Goal: Task Accomplishment & Management: Use online tool/utility

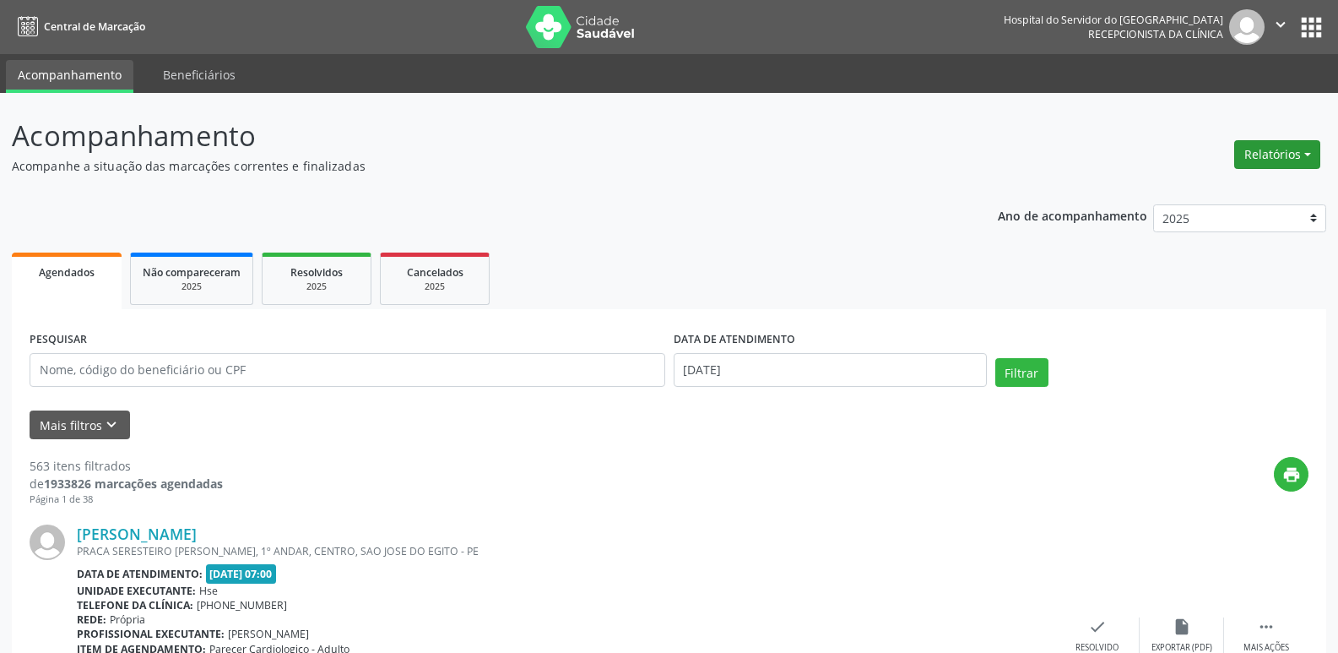
click at [1266, 160] on button "Relatórios" at bounding box center [1277, 154] width 86 height 29
click at [1208, 187] on link "Agendamentos" at bounding box center [1231, 191] width 182 height 24
select select "9"
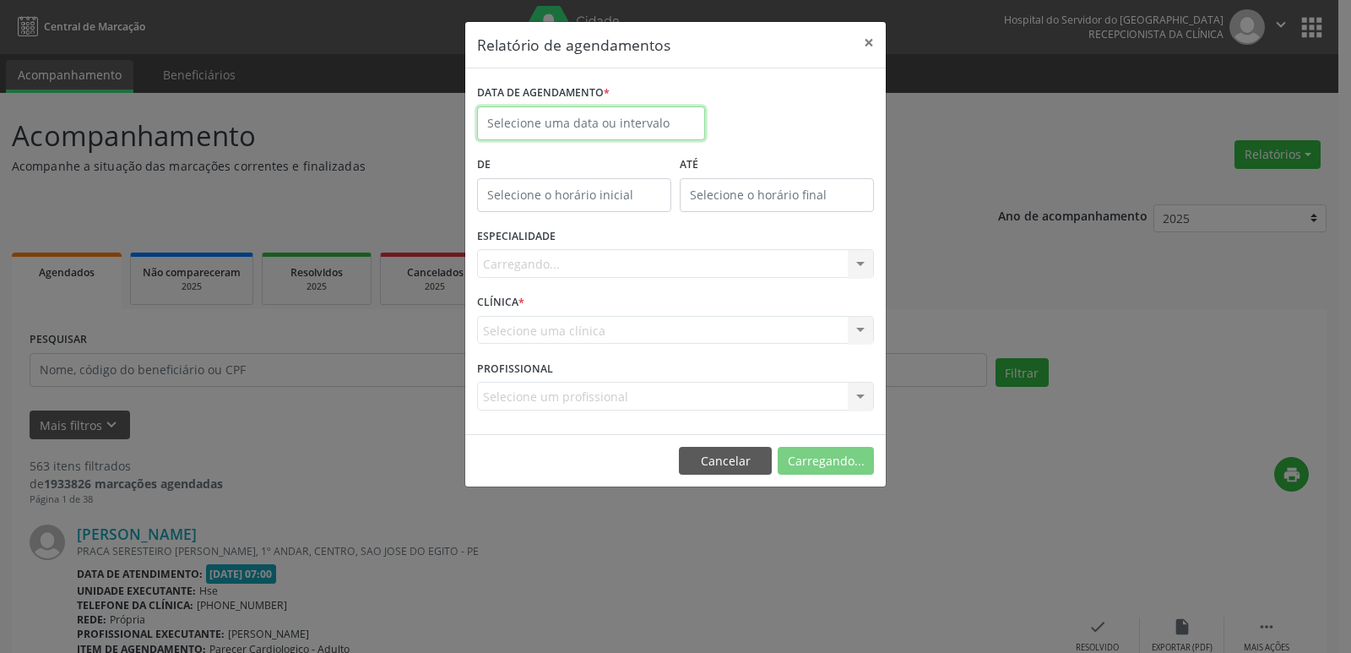
click at [535, 122] on input "text" at bounding box center [591, 123] width 228 height 34
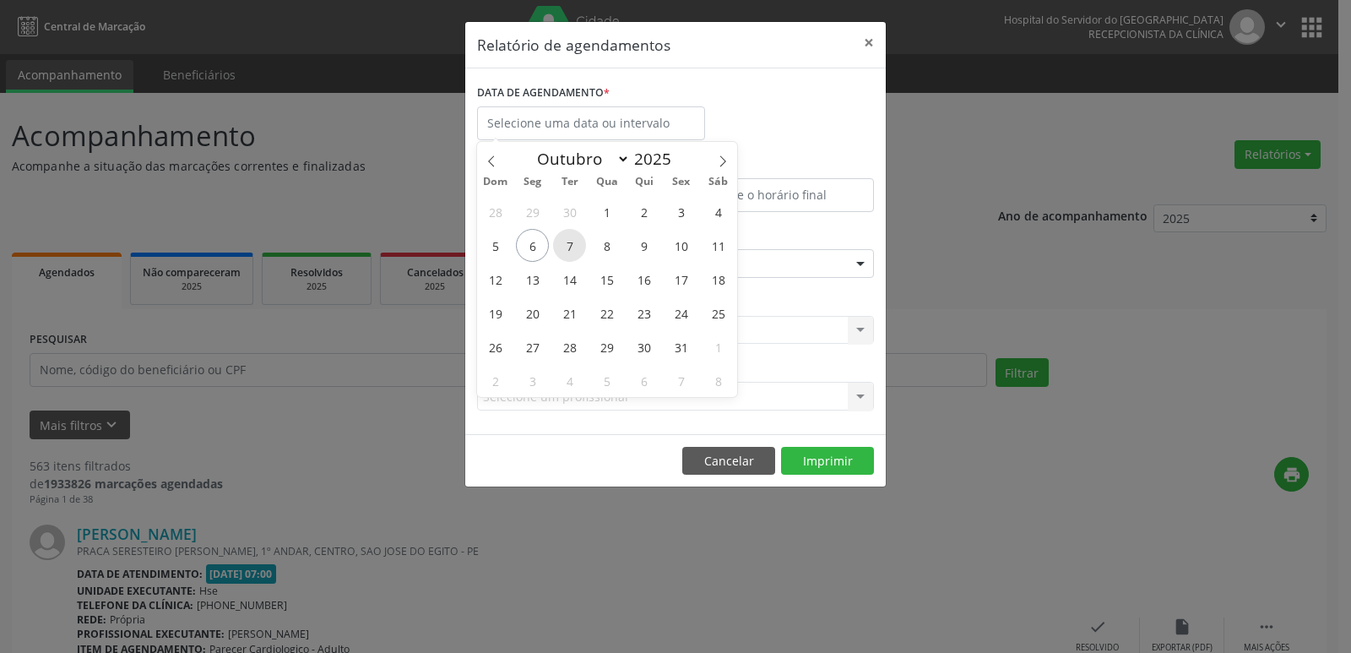
click at [564, 247] on span "7" at bounding box center [569, 245] width 33 height 33
type input "[DATE]"
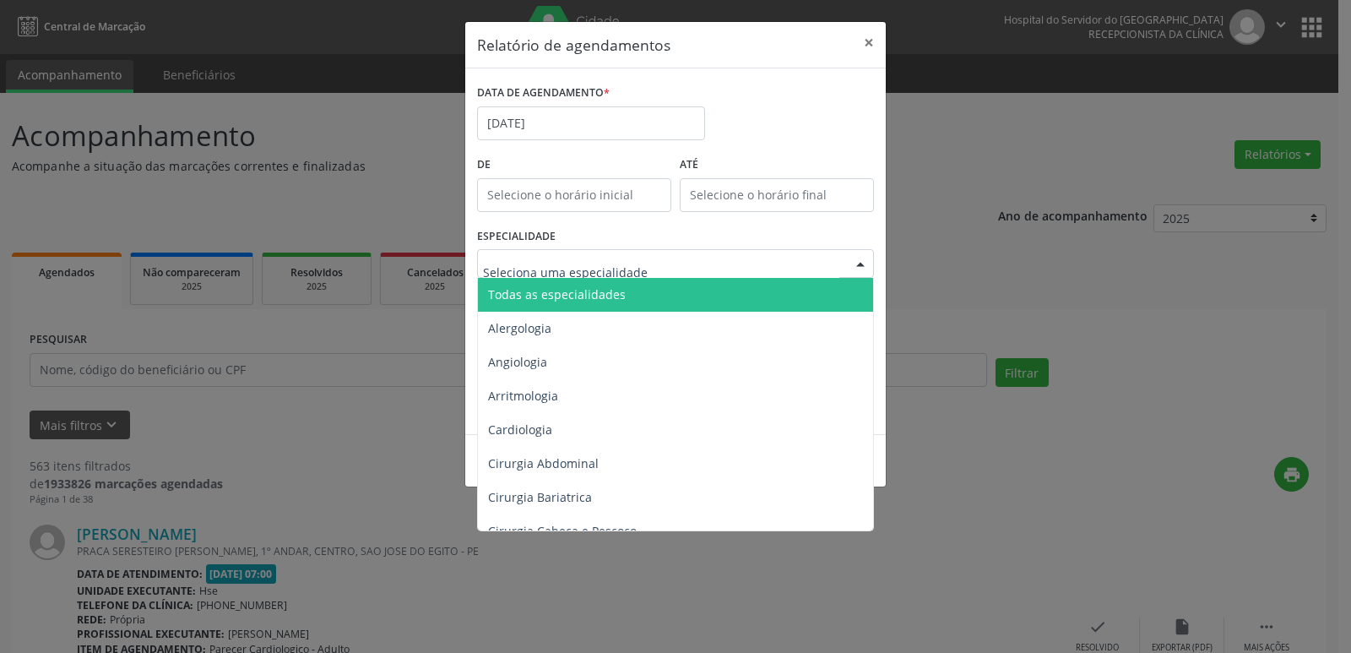
click at [600, 301] on span "Todas as especialidades" at bounding box center [557, 294] width 138 height 16
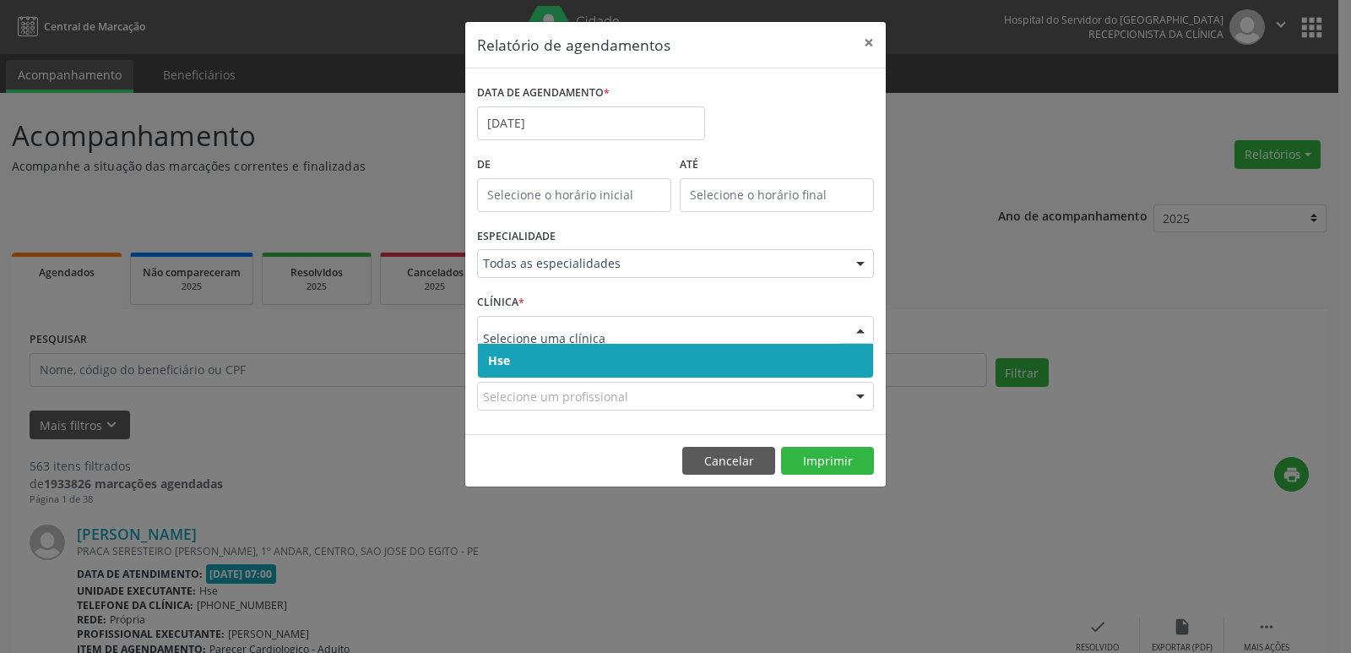
click at [554, 370] on span "Hse" at bounding box center [675, 361] width 395 height 34
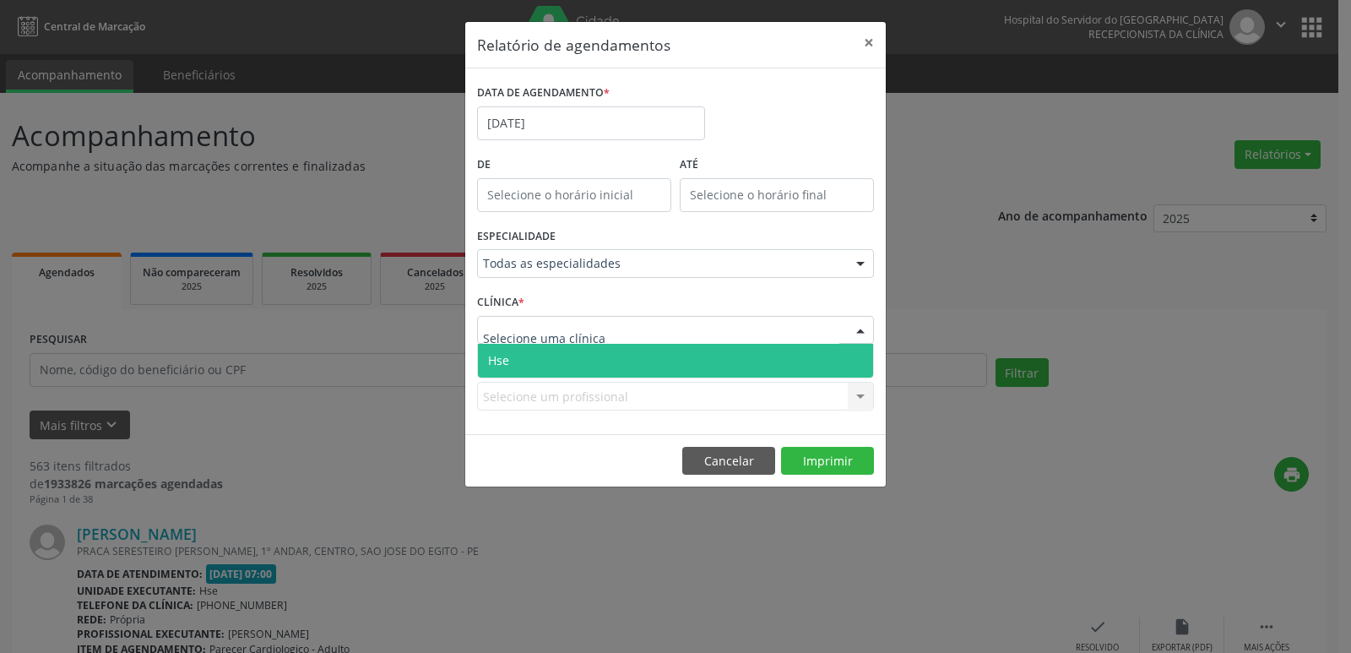
click at [555, 360] on span "Hse" at bounding box center [675, 361] width 395 height 34
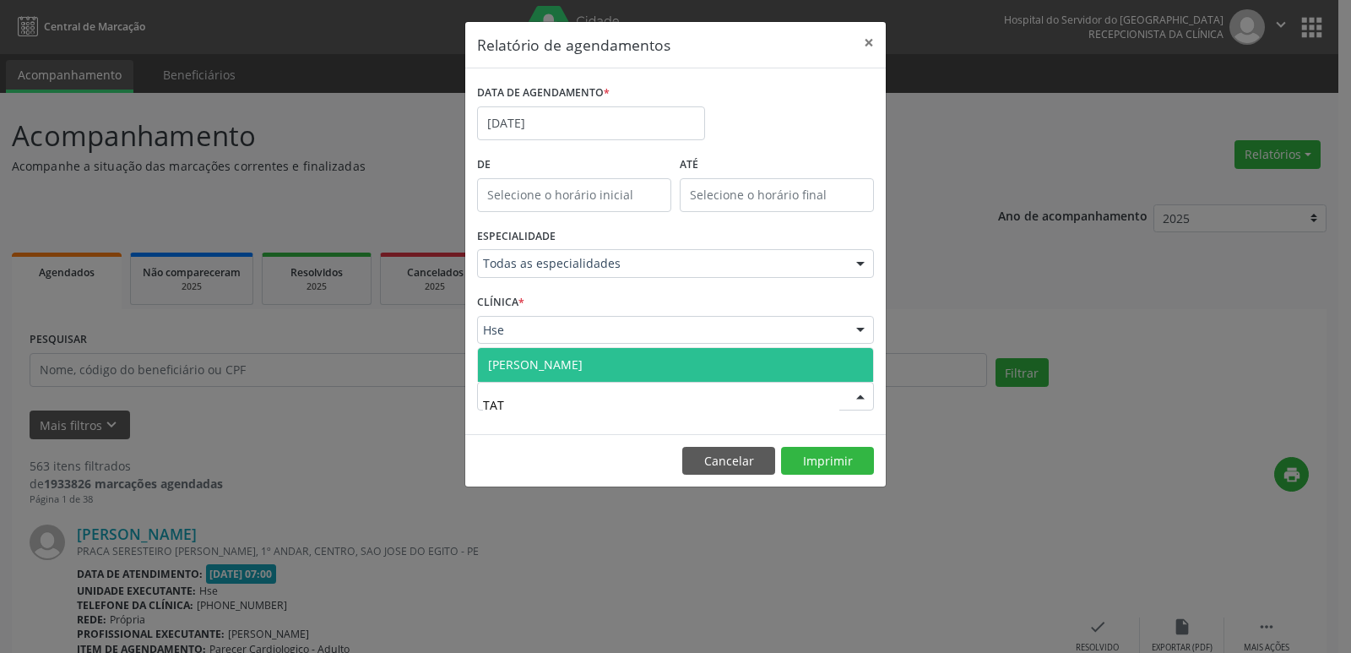
click at [539, 364] on span "[PERSON_NAME]" at bounding box center [535, 364] width 95 height 16
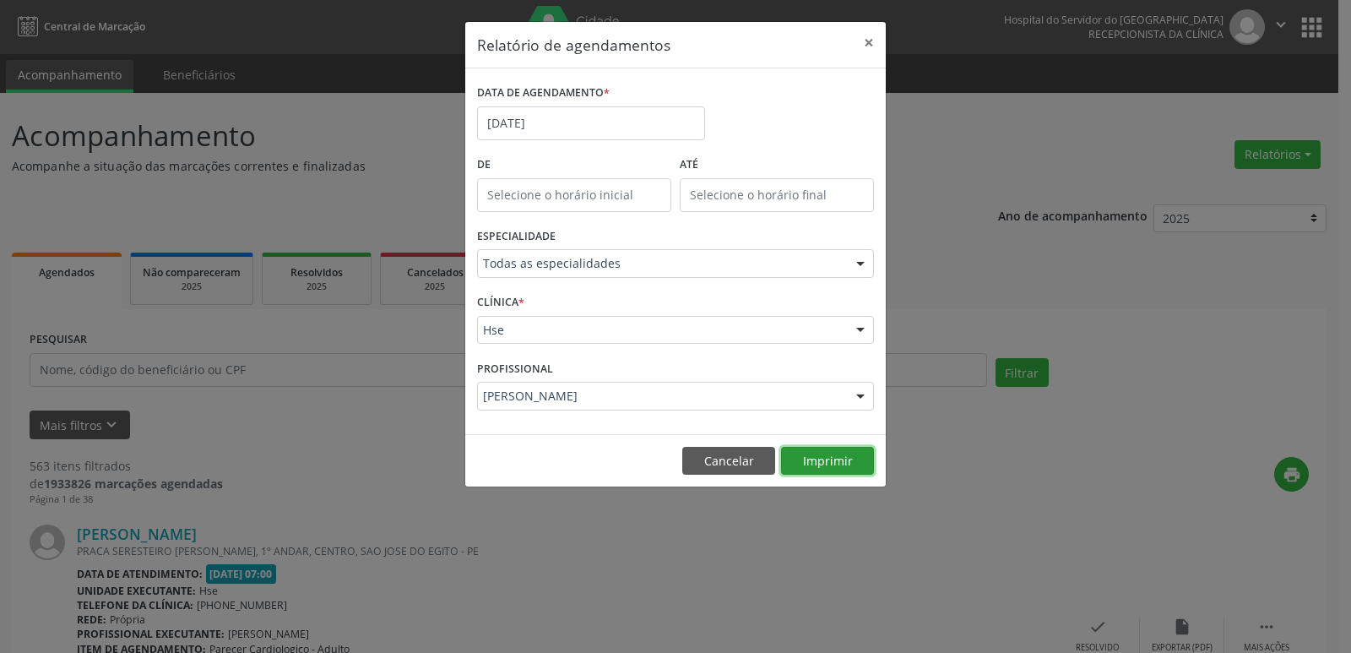
click at [817, 464] on button "Imprimir" at bounding box center [827, 461] width 93 height 29
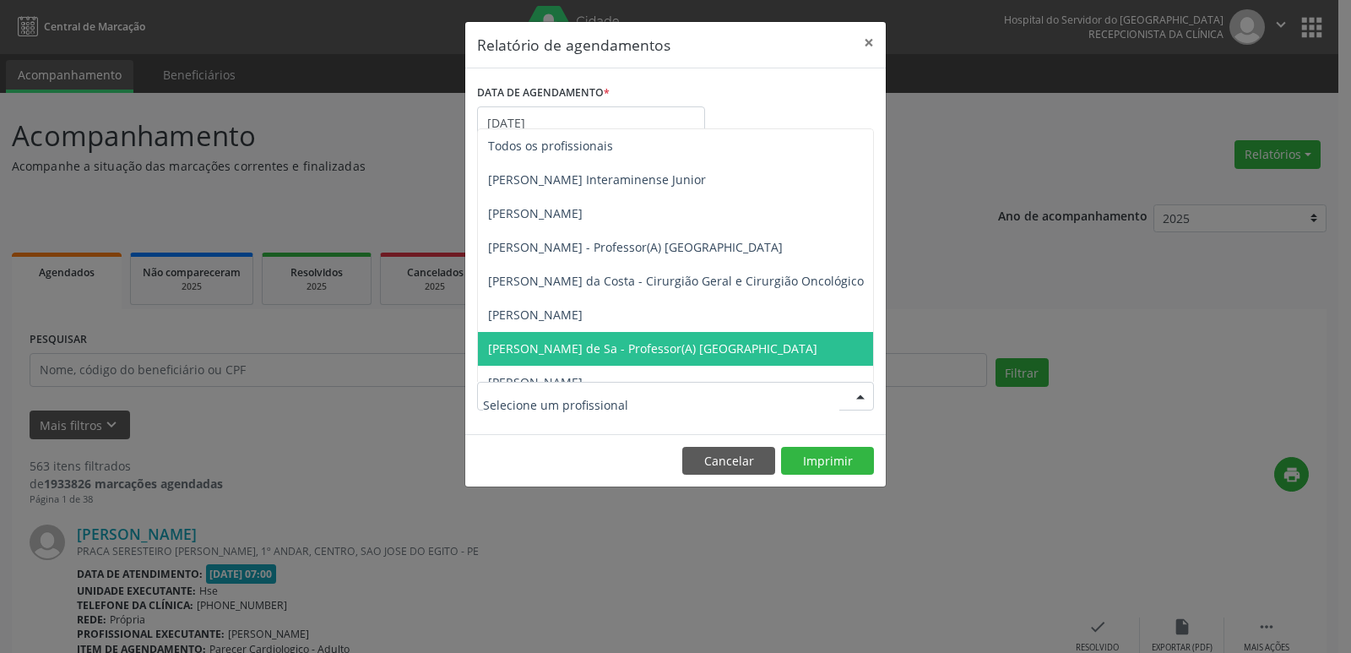
type input "V"
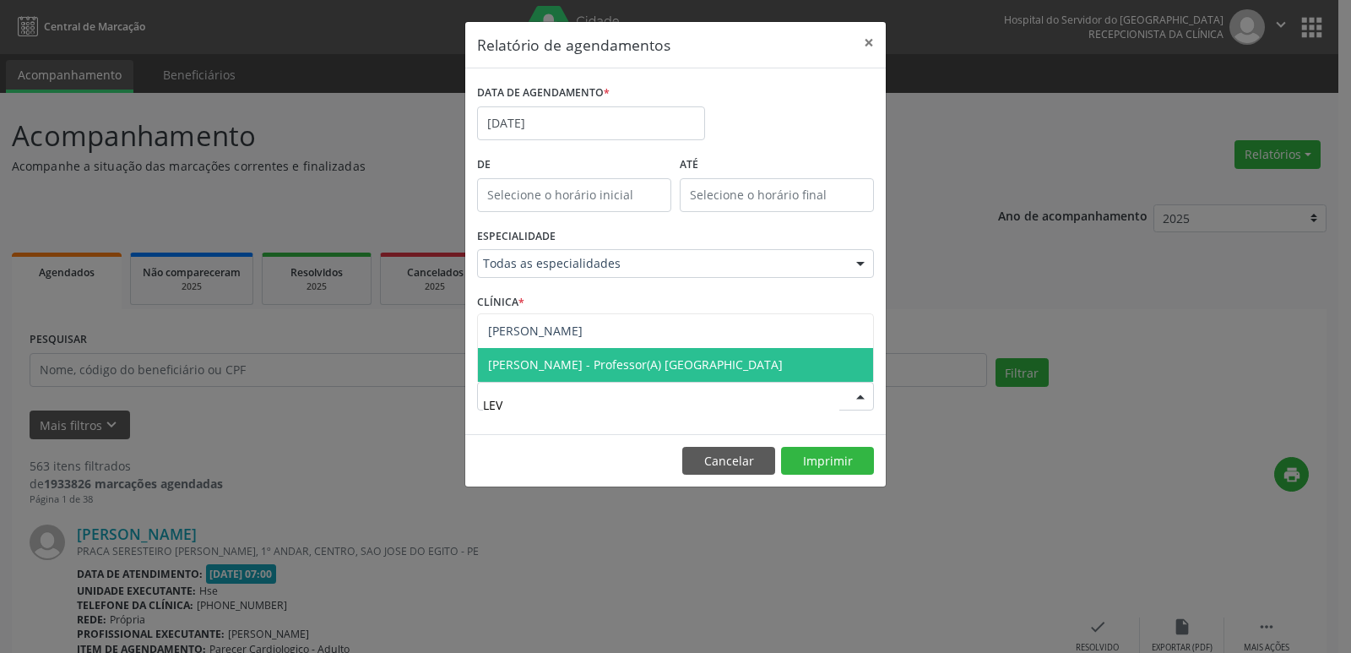
type input "LEVI"
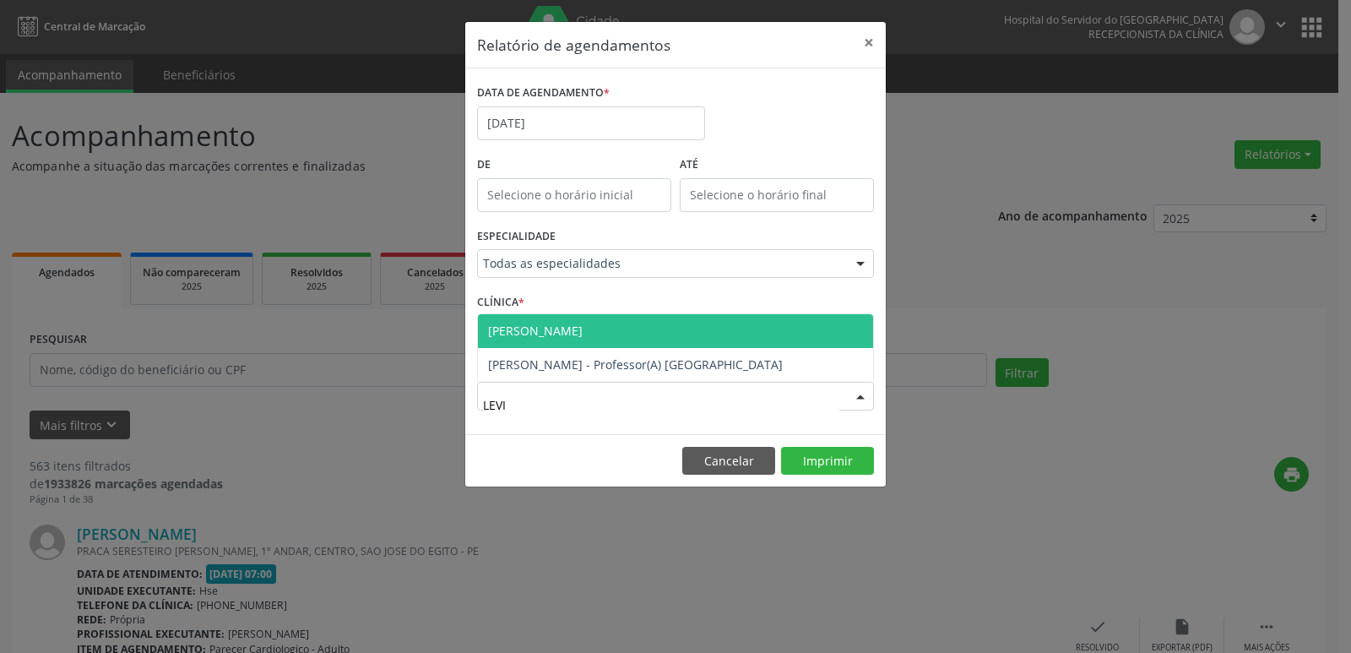
click at [583, 328] on span "[PERSON_NAME]" at bounding box center [535, 330] width 95 height 16
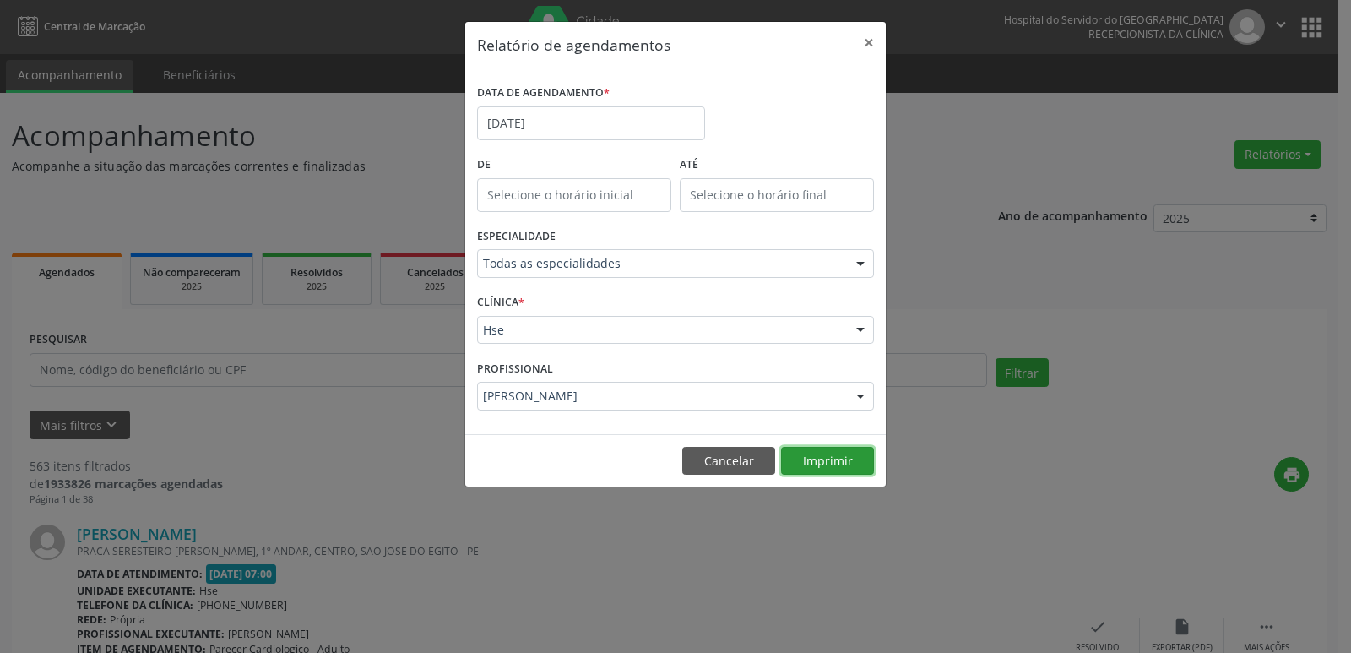
click at [824, 461] on button "Imprimir" at bounding box center [827, 461] width 93 height 29
click at [575, 127] on input "[DATE]" at bounding box center [591, 123] width 228 height 34
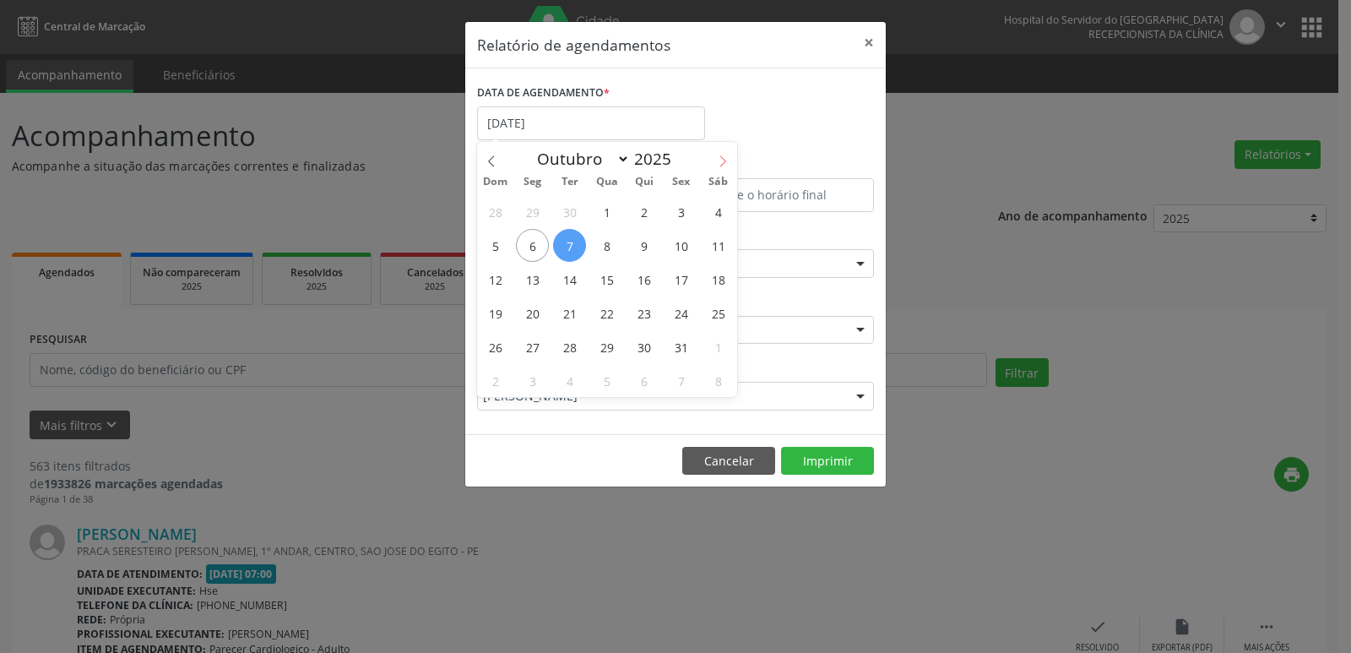
click at [718, 161] on icon at bounding box center [723, 161] width 12 height 12
select select "10"
click at [642, 247] on span "6" at bounding box center [643, 245] width 33 height 33
type input "[DATE]"
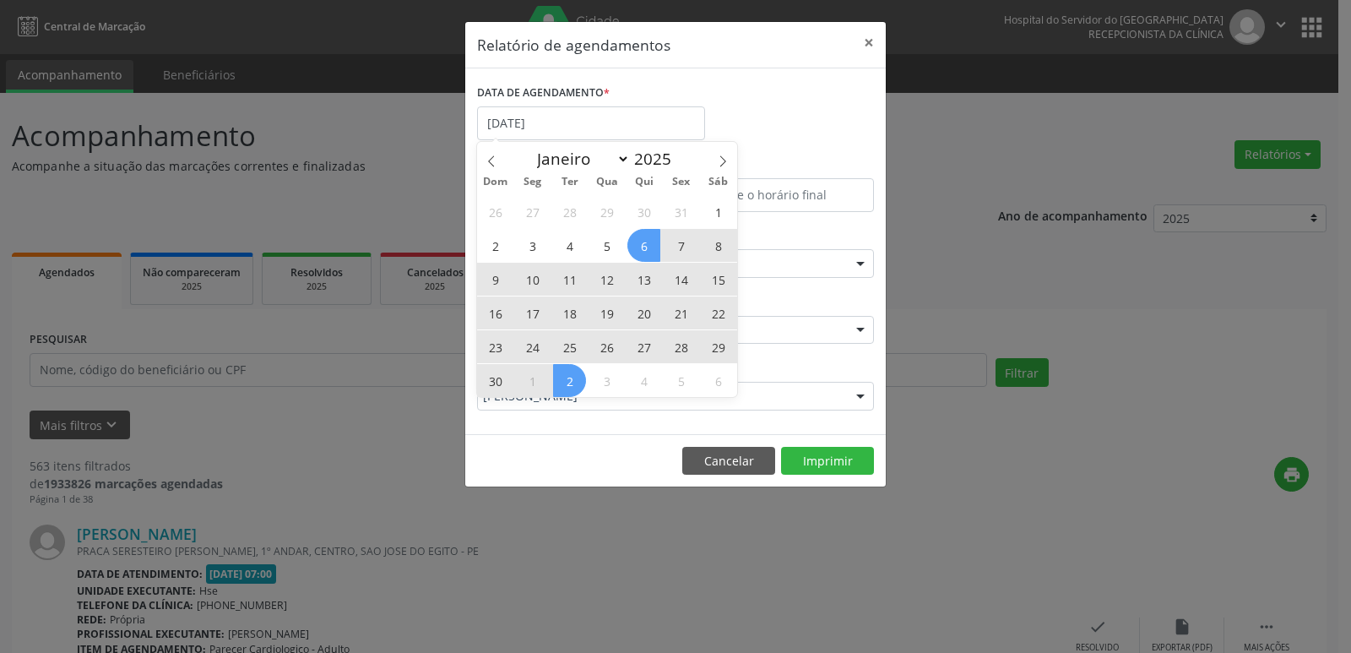
click at [566, 567] on div "Relatório de agendamentos × DATA DE AGENDAMENTO * [DATE] De ATÉ ESPECIALIDADE T…" at bounding box center [675, 326] width 1351 height 653
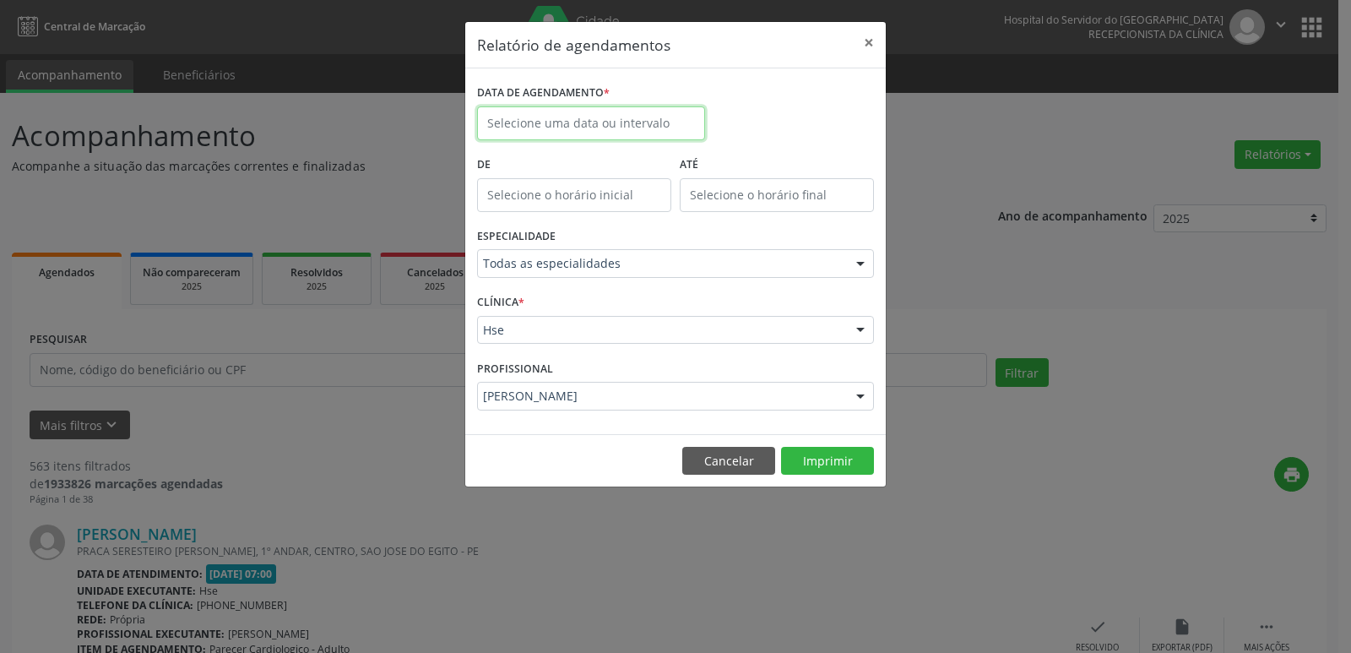
click at [553, 121] on input "text" at bounding box center [591, 123] width 228 height 34
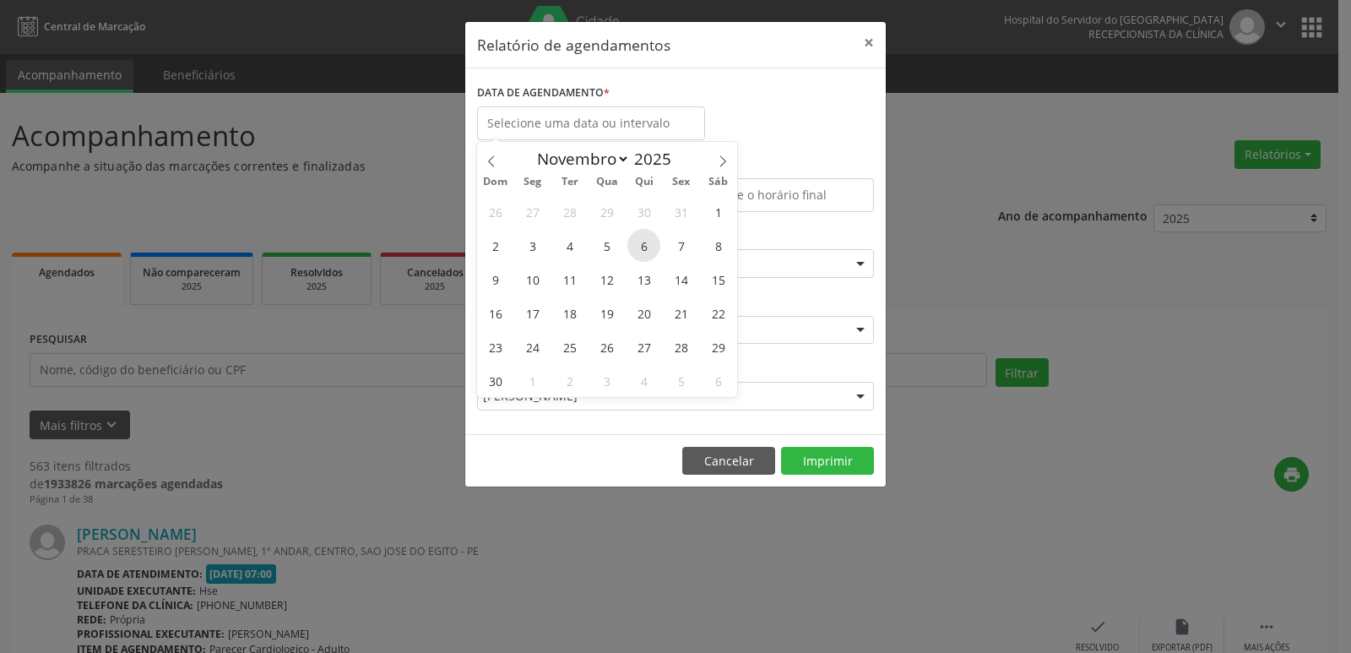
click at [642, 253] on span "6" at bounding box center [643, 245] width 33 height 33
type input "[DATE]"
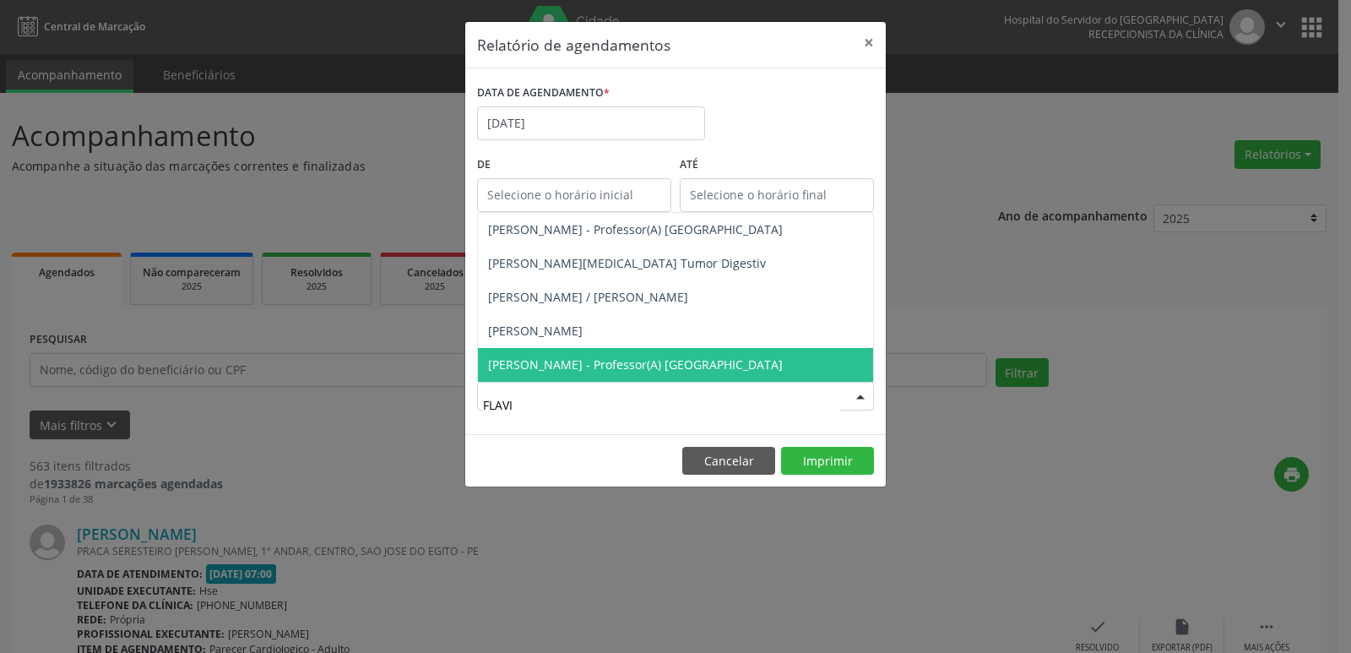
type input "[PERSON_NAME]"
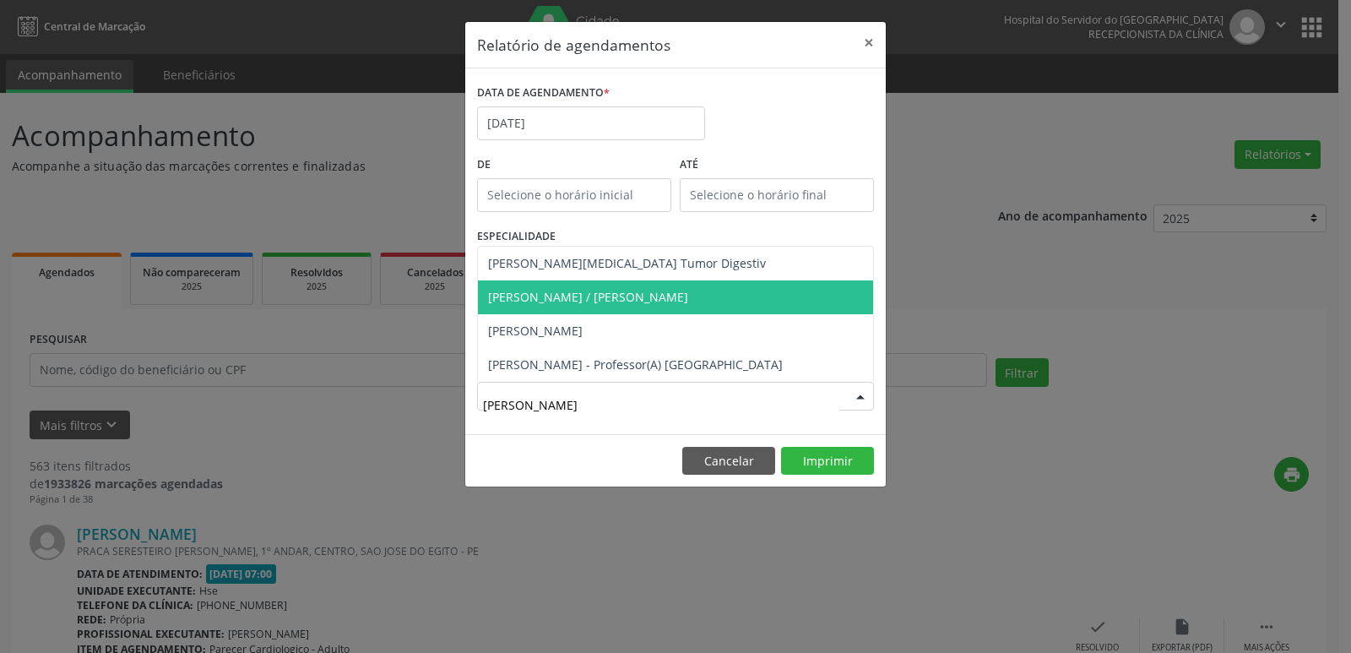
click at [688, 299] on span "[PERSON_NAME] / [PERSON_NAME]" at bounding box center [588, 297] width 200 height 16
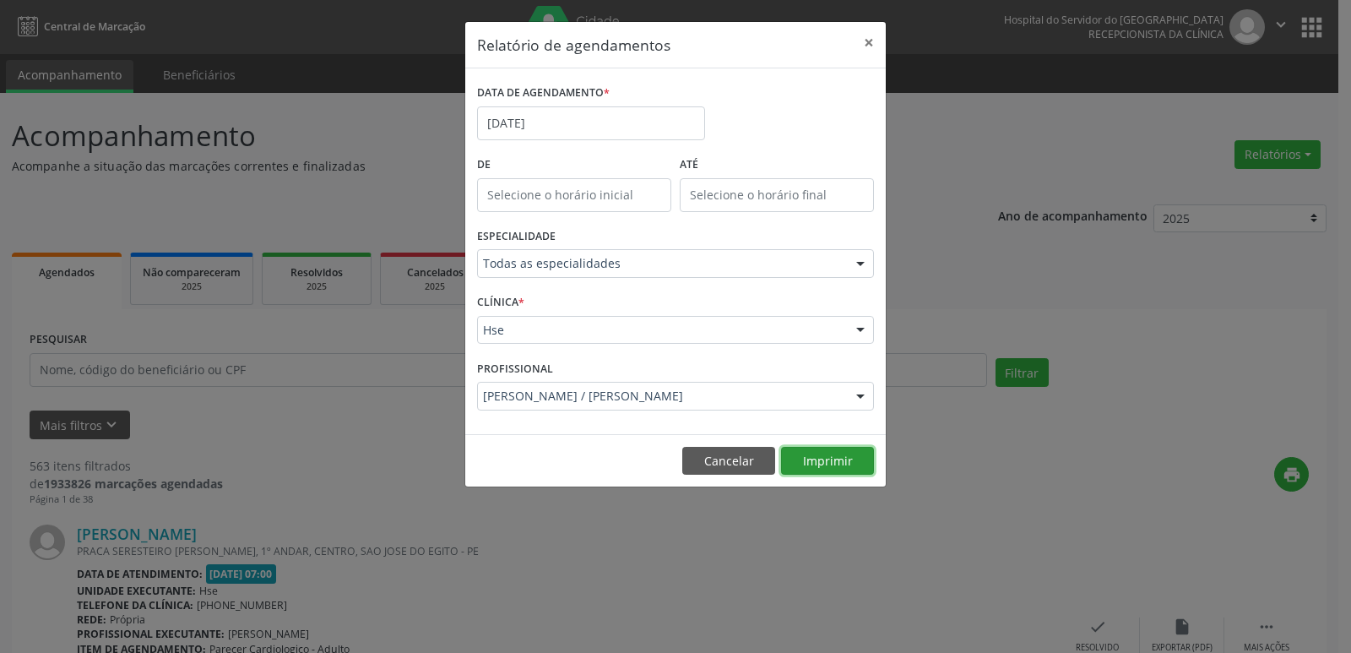
click at [828, 468] on button "Imprimir" at bounding box center [827, 461] width 93 height 29
click at [735, 457] on button "Cancelar" at bounding box center [728, 461] width 93 height 29
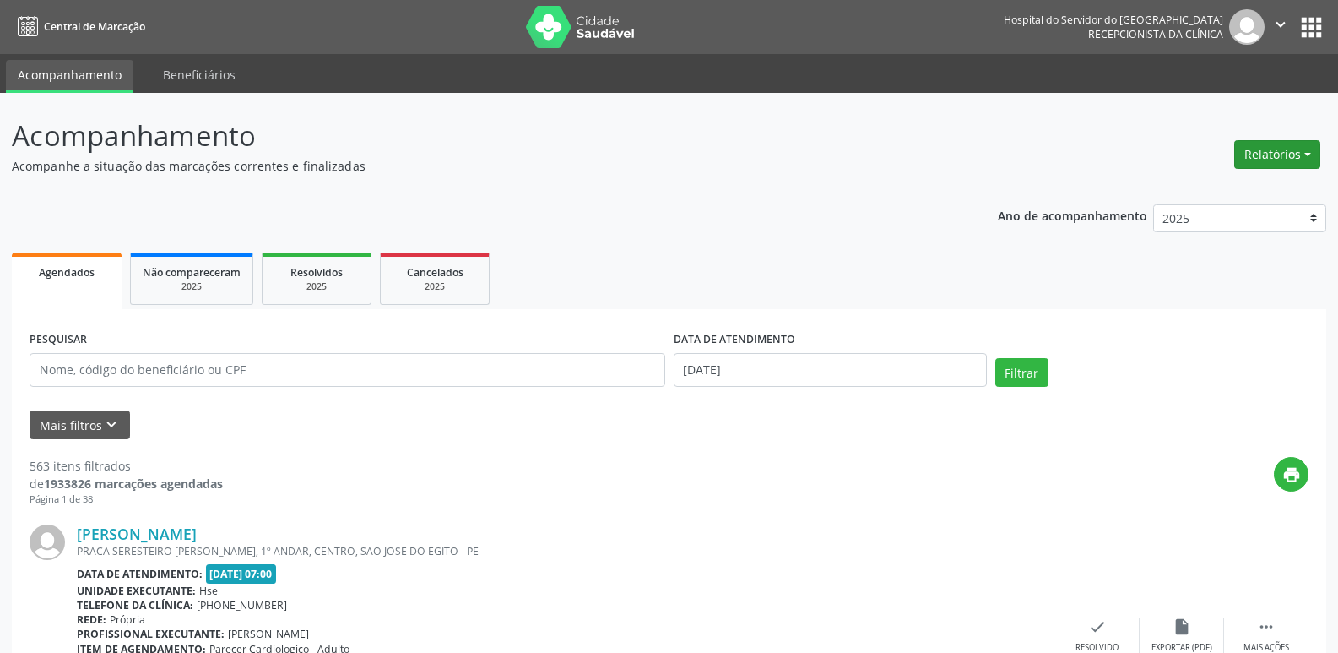
click at [1238, 144] on button "Relatórios" at bounding box center [1277, 154] width 86 height 29
click at [1233, 187] on link "Agendamentos" at bounding box center [1231, 191] width 182 height 24
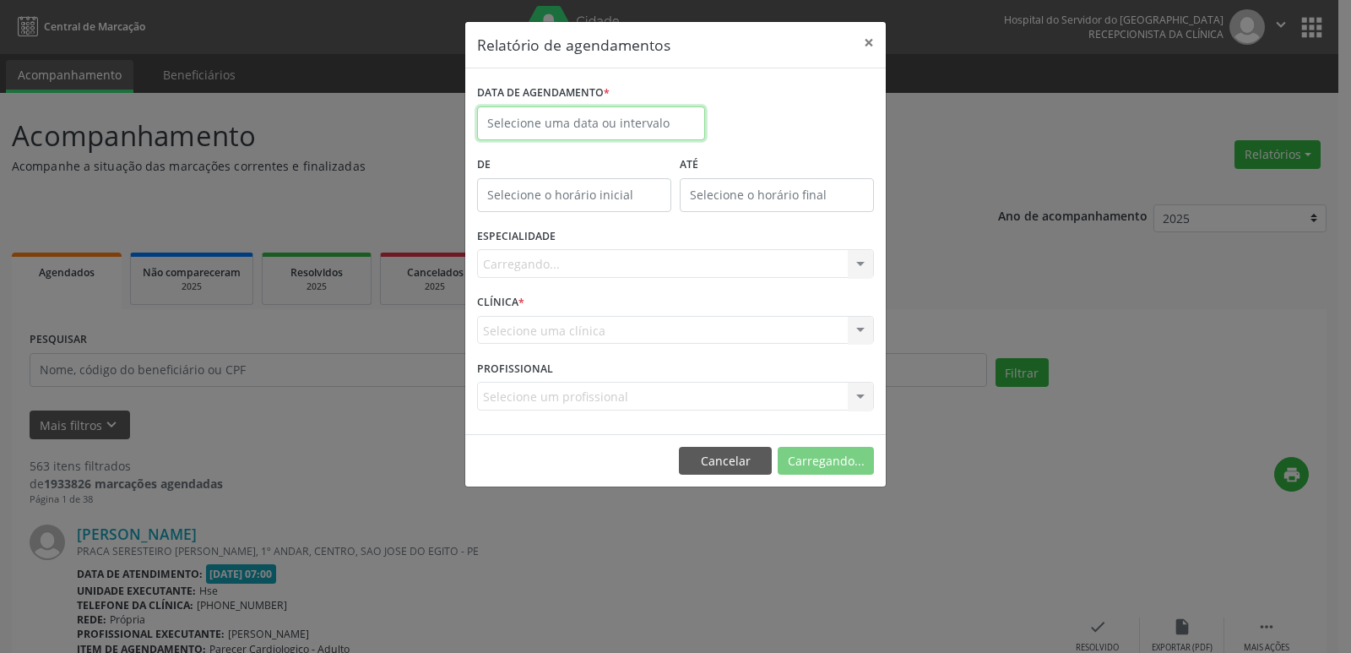
click at [544, 120] on input "text" at bounding box center [591, 123] width 228 height 34
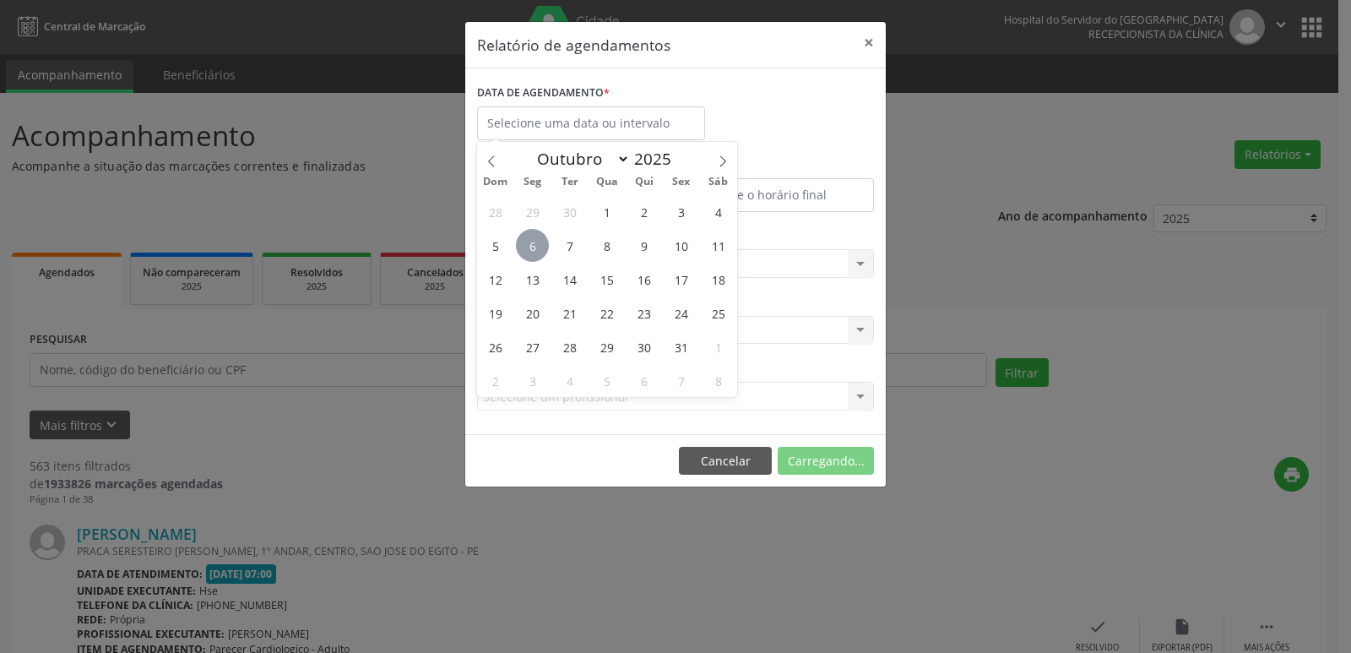
click at [540, 247] on span "6" at bounding box center [532, 245] width 33 height 33
type input "[DATE]"
click at [540, 247] on span "6" at bounding box center [532, 245] width 33 height 33
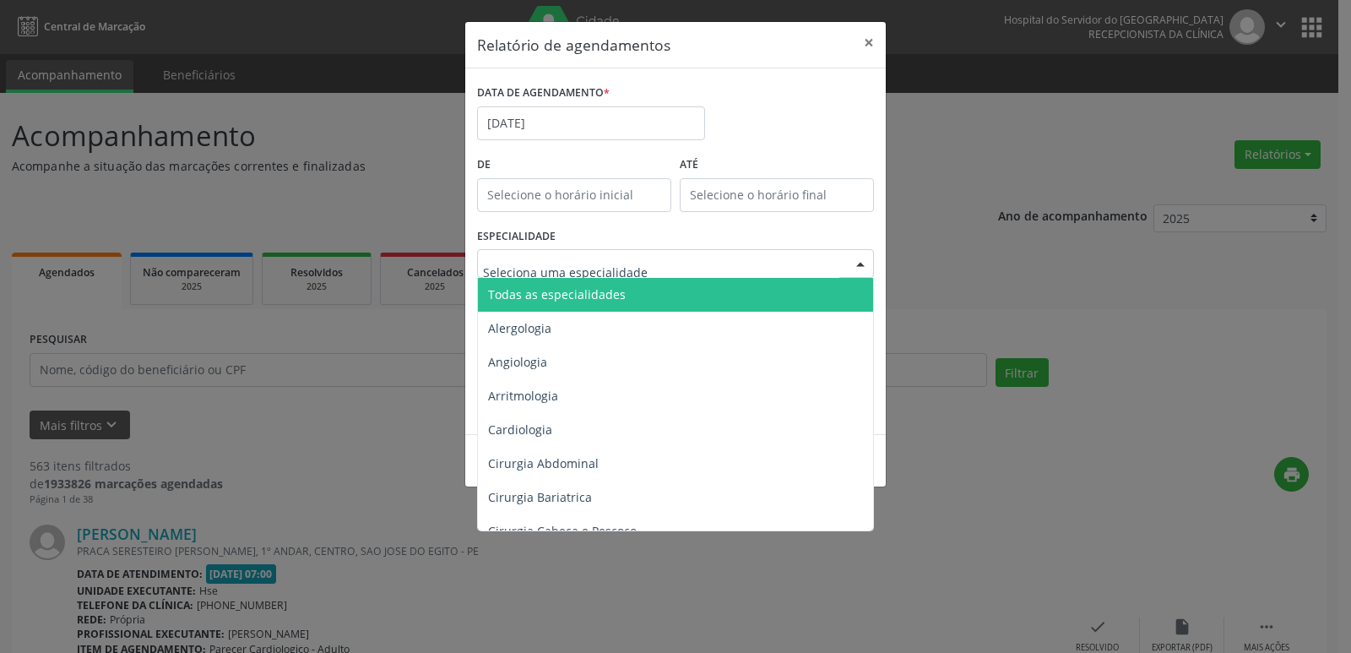
click at [572, 290] on span "Todas as especialidades" at bounding box center [557, 294] width 138 height 16
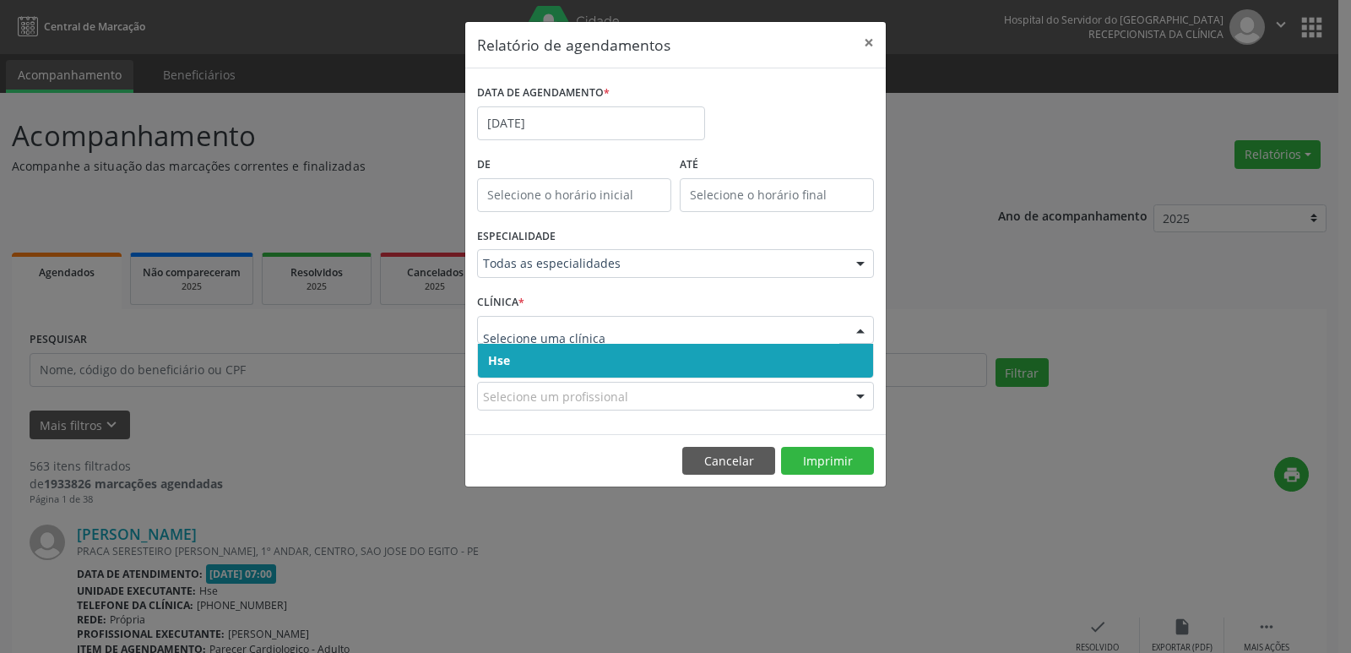
click at [545, 358] on span "Hse" at bounding box center [675, 361] width 395 height 34
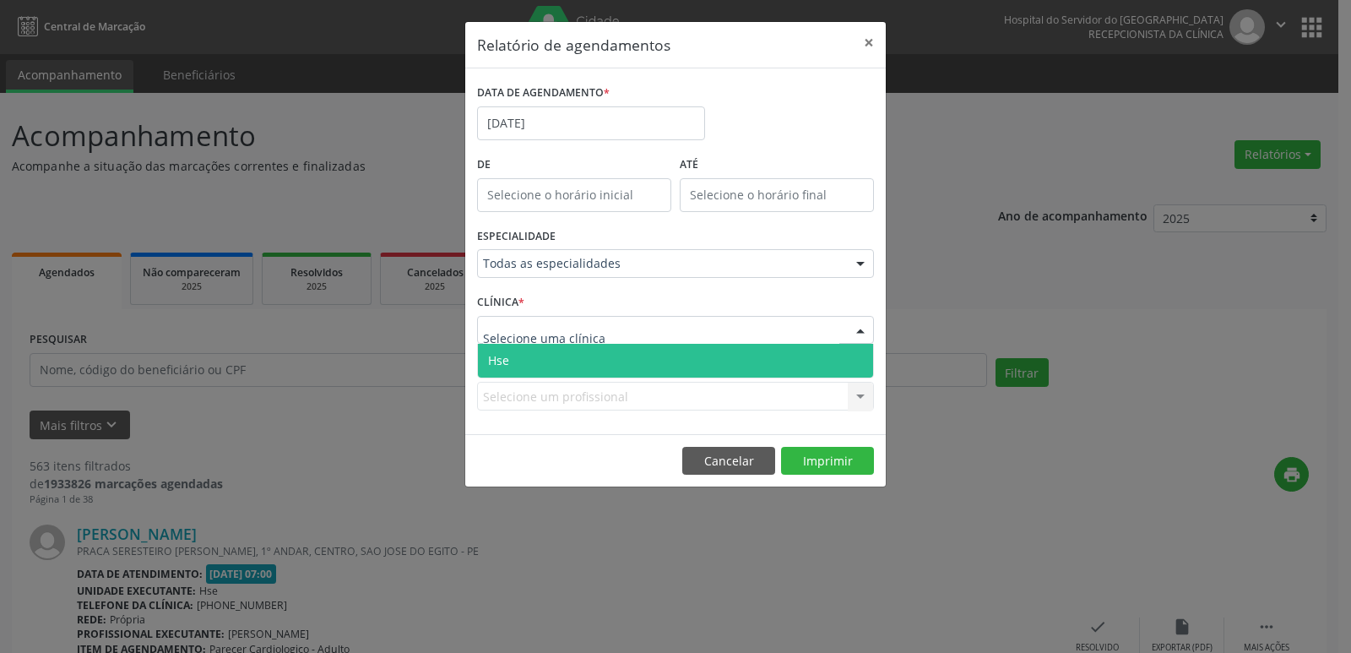
click at [542, 348] on span "Hse" at bounding box center [675, 361] width 395 height 34
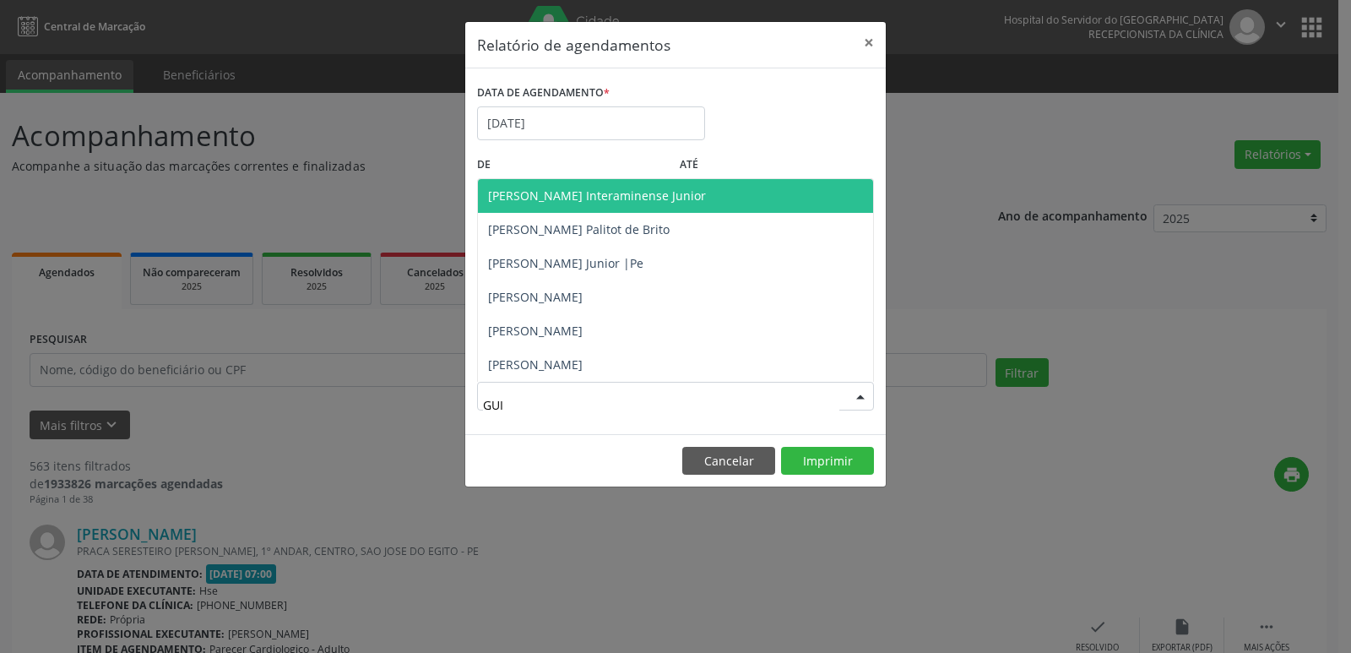
type input "GUIL"
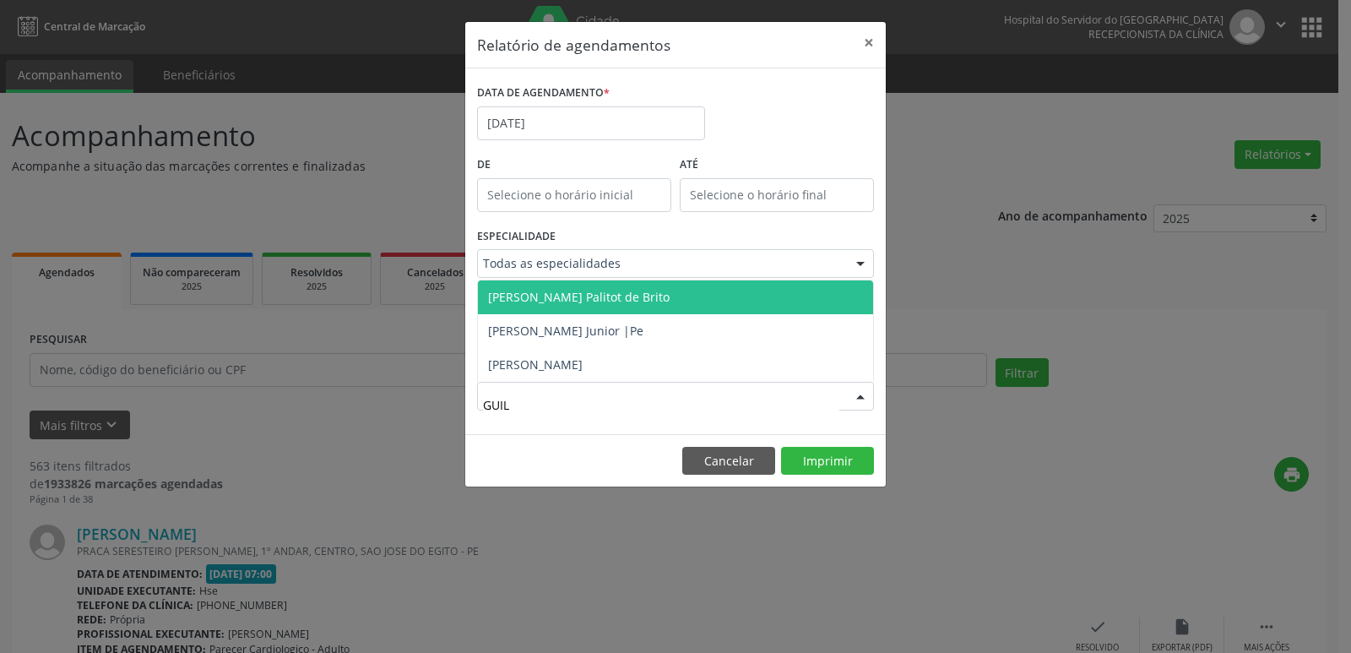
click at [544, 304] on span "[PERSON_NAME] Palitot de Brito" at bounding box center [579, 297] width 182 height 16
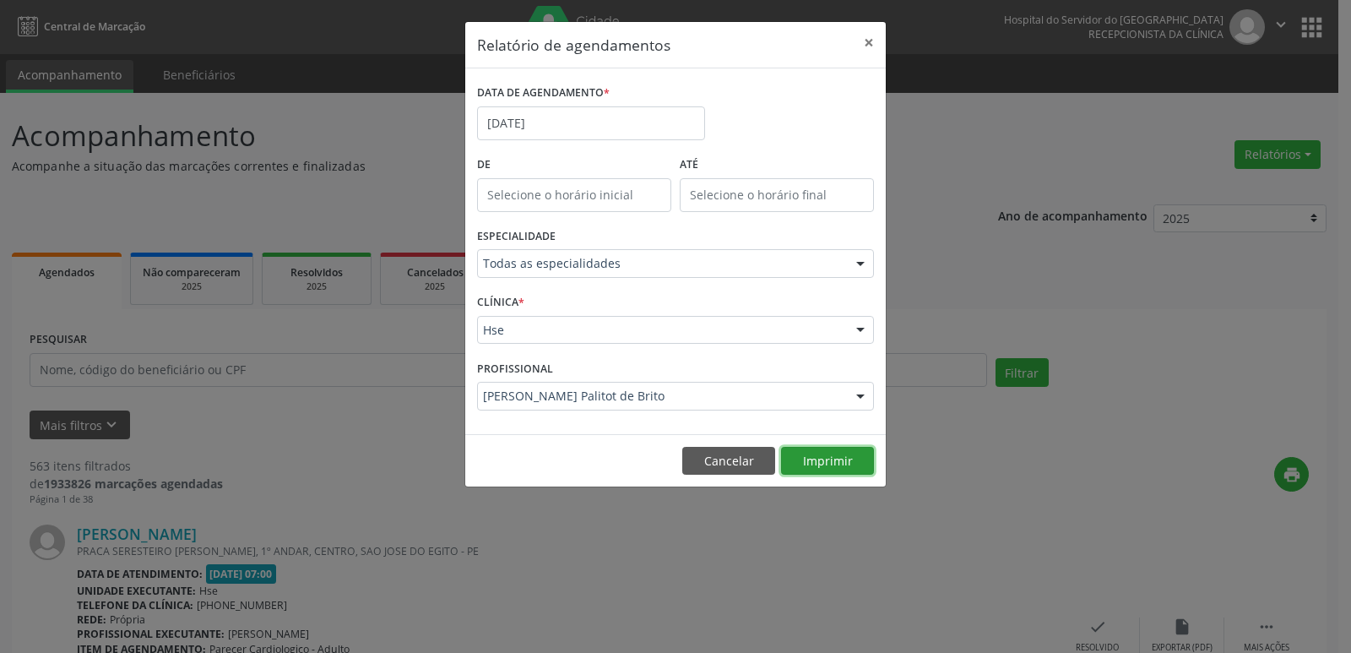
click at [806, 458] on button "Imprimir" at bounding box center [827, 461] width 93 height 29
click at [585, 127] on input "[DATE]" at bounding box center [591, 123] width 228 height 34
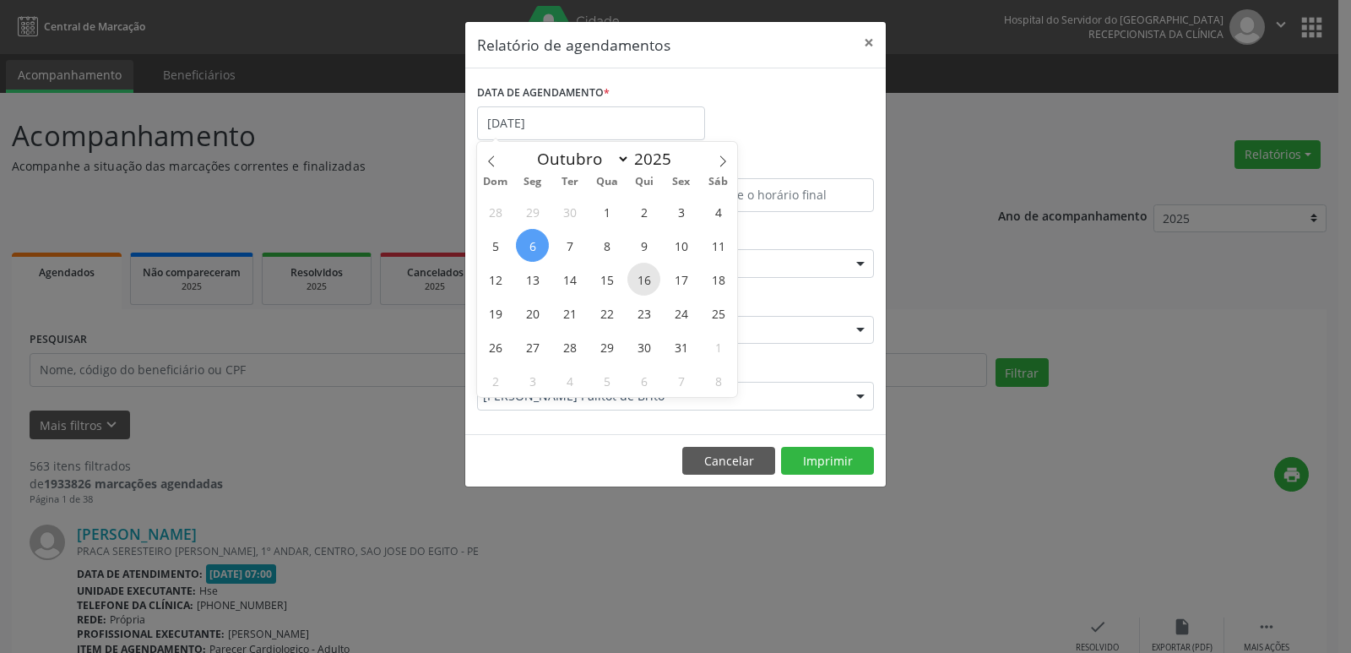
click at [642, 285] on span "16" at bounding box center [643, 279] width 33 height 33
type input "[DATE]"
click at [642, 285] on span "16" at bounding box center [643, 279] width 33 height 33
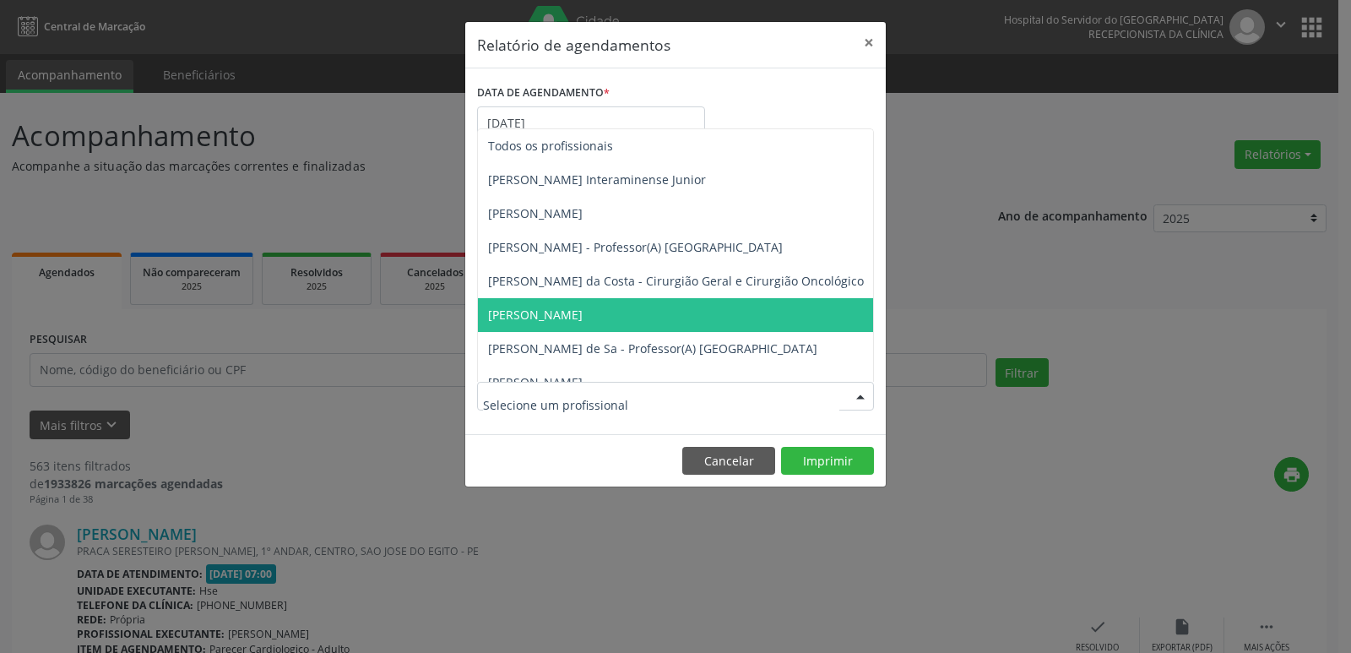
click at [597, 330] on span "[PERSON_NAME]" at bounding box center [762, 315] width 568 height 34
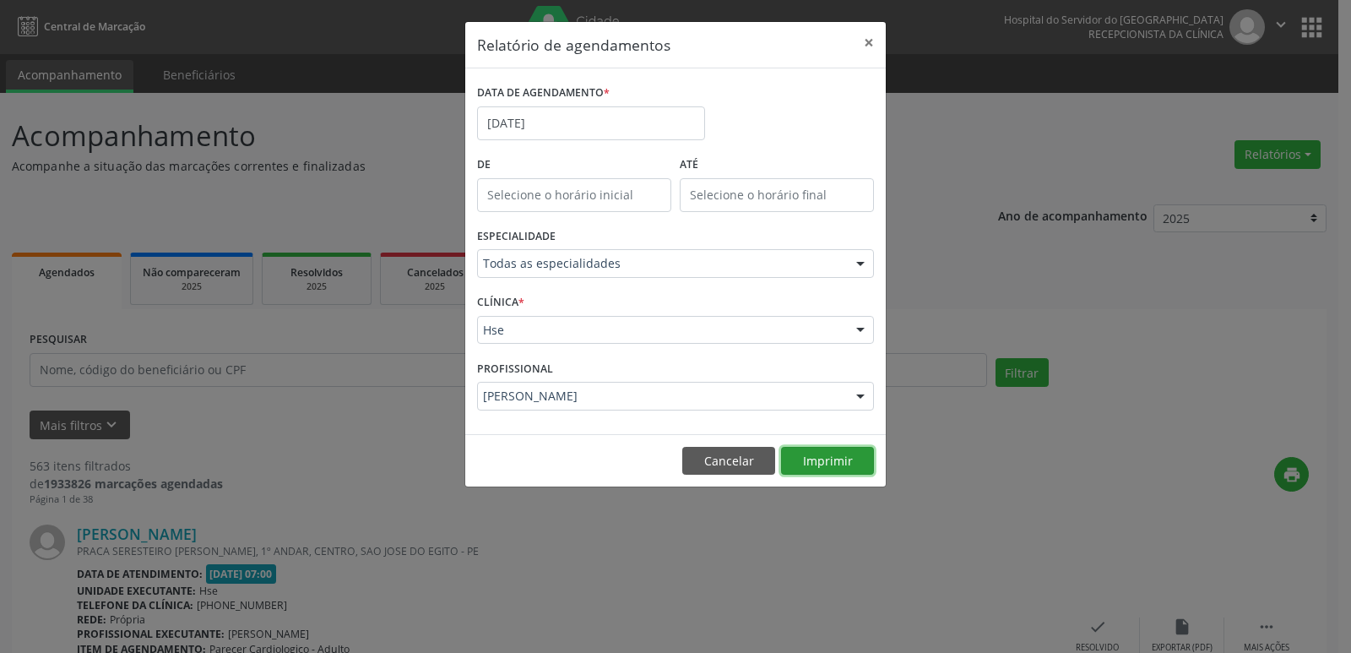
click at [807, 462] on button "Imprimir" at bounding box center [827, 461] width 93 height 29
